Goal: Check status: Check status

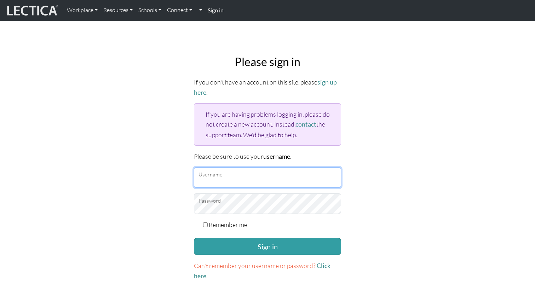
click at [227, 177] on input "Username" at bounding box center [267, 177] width 147 height 21
type input "nmaisano"
click at [216, 222] on label "Remember me" at bounding box center [228, 225] width 39 height 10
click at [208, 223] on input "Remember me" at bounding box center [205, 225] width 5 height 5
checkbox input "true"
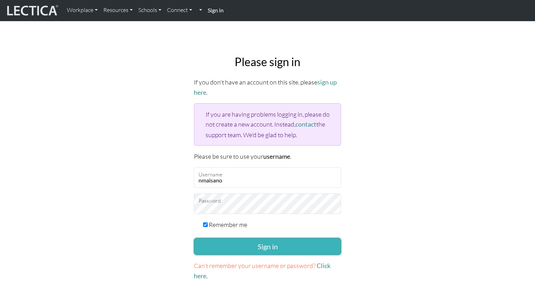
click at [221, 238] on button "Sign in" at bounding box center [267, 246] width 147 height 17
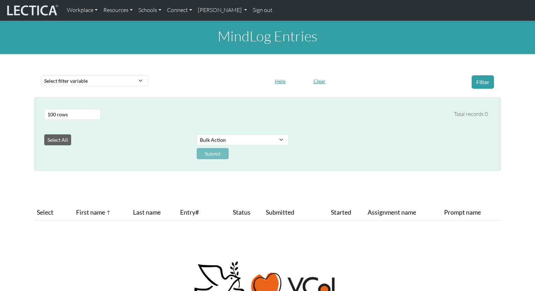
select select "100"
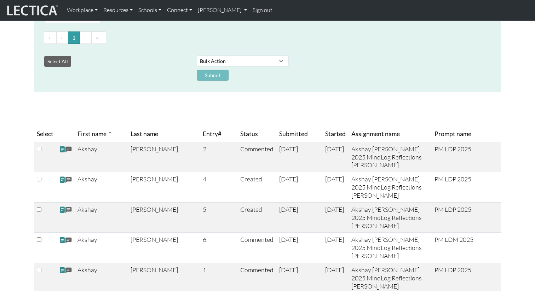
scroll to position [114, 0]
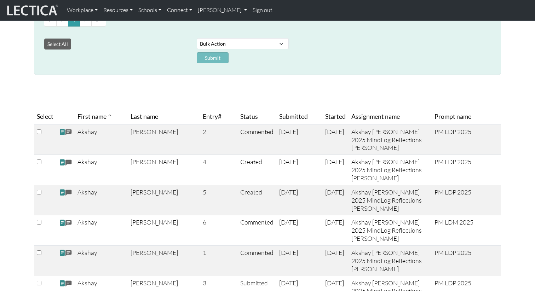
click at [322, 115] on th "Started" at bounding box center [335, 117] width 26 height 16
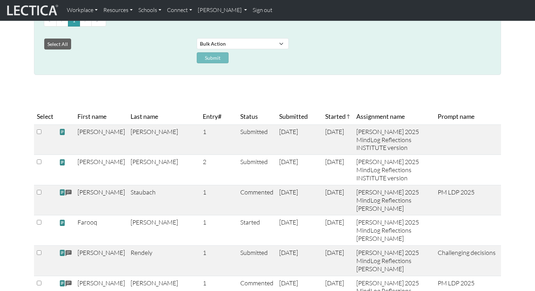
click at [322, 115] on th "Started" at bounding box center [337, 117] width 31 height 16
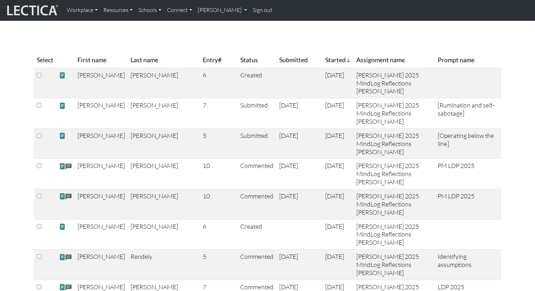
scroll to position [179, 0]
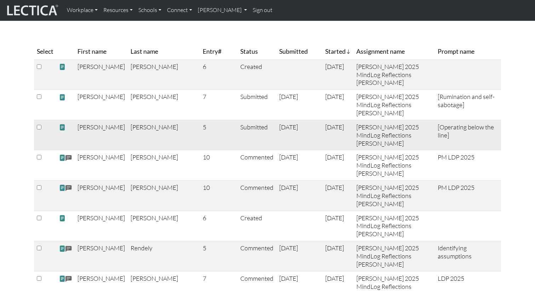
click at [62, 131] on span at bounding box center [62, 127] width 6 height 7
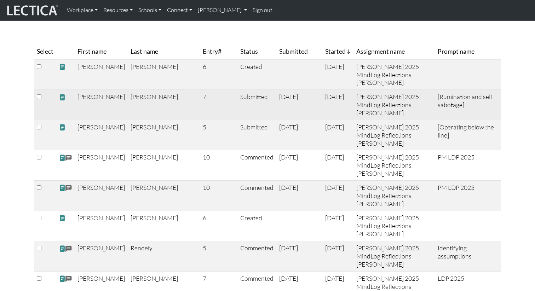
click at [63, 101] on span at bounding box center [62, 97] width 6 height 7
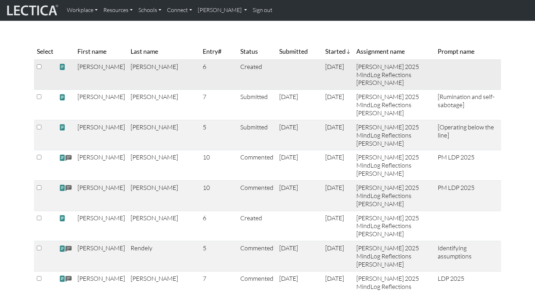
click at [62, 65] on span at bounding box center [62, 66] width 6 height 7
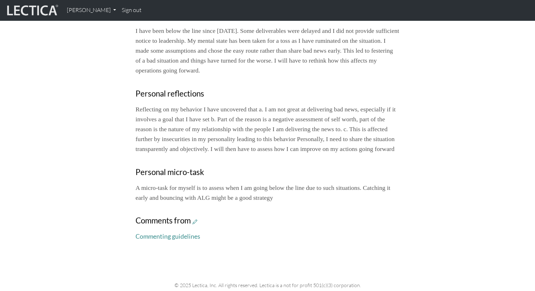
scroll to position [277, 0]
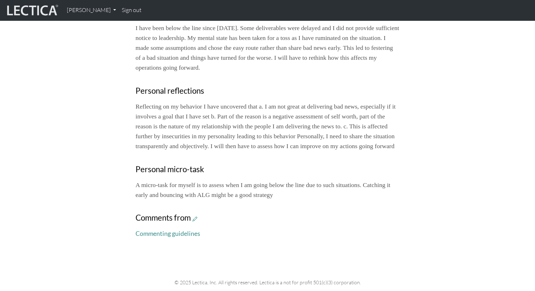
click at [67, 150] on div "Your growth chart Once you have received a Lectical™ Score in MindLog, your gro…" at bounding box center [267, 22] width 467 height 443
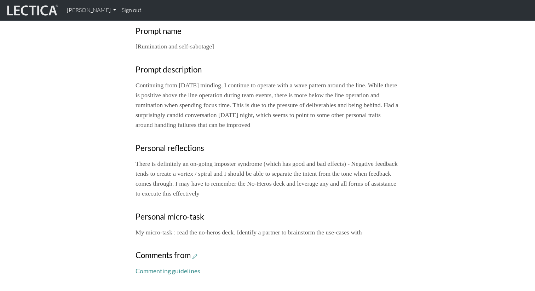
scroll to position [225, 0]
